Goal: Navigation & Orientation: Understand site structure

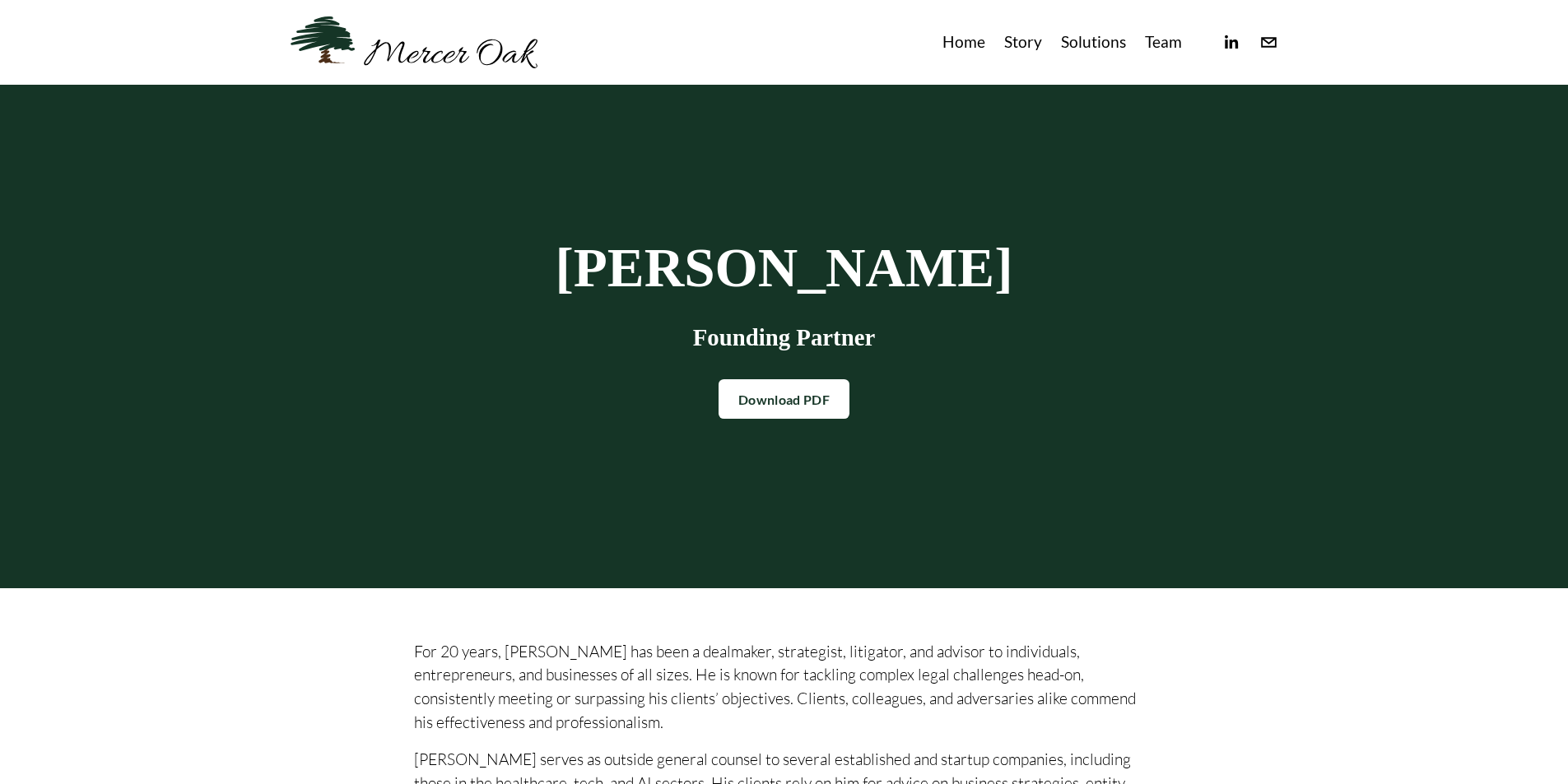
click at [1160, 43] on link "Team" at bounding box center [1163, 42] width 37 height 27
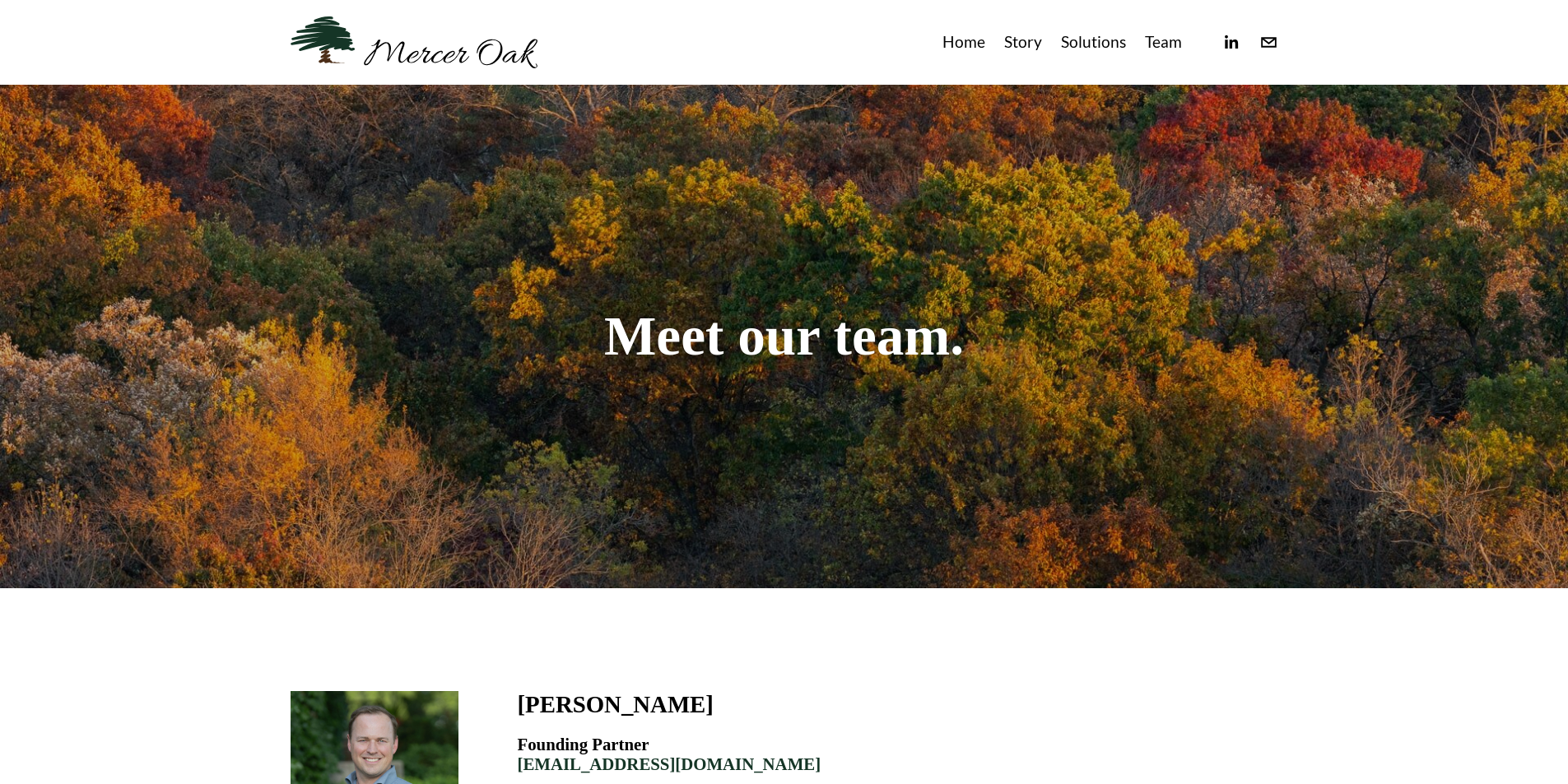
click at [1027, 43] on link "Story" at bounding box center [1023, 42] width 38 height 27
